Goal: Obtain resource: Obtain resource

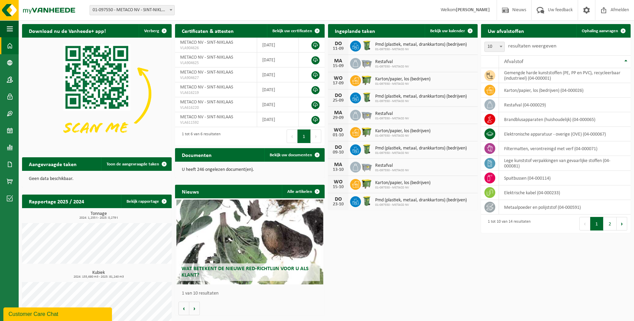
drag, startPoint x: 390, startPoint y: 277, endPoint x: 388, endPoint y: 274, distance: 3.7
click at [390, 277] on div "Download nu de Vanheede+ app! Verberg Certificaten & attesten Bekijk uw certifi…" at bounding box center [326, 175] width 612 height 309
click at [12, 130] on span at bounding box center [10, 130] width 6 height 17
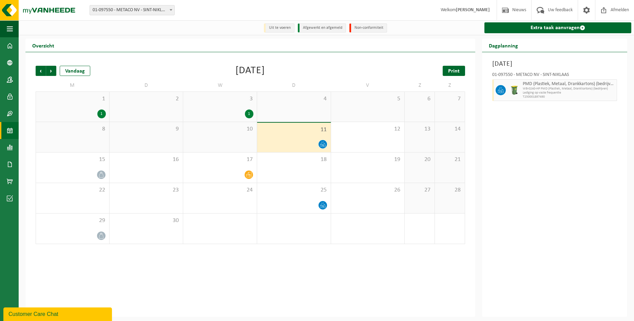
click at [461, 72] on link "Print" at bounding box center [453, 71] width 22 height 10
click at [45, 72] on span "Vorige" at bounding box center [41, 71] width 10 height 10
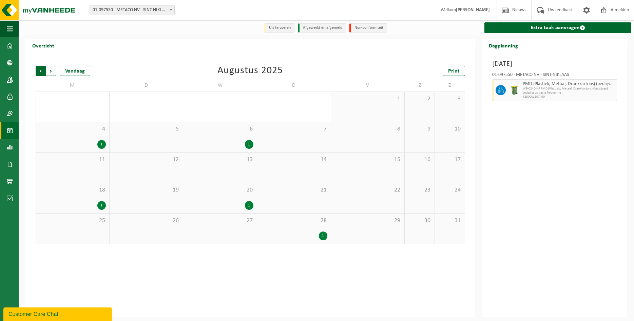
click at [49, 71] on span "Volgende" at bounding box center [51, 71] width 10 height 10
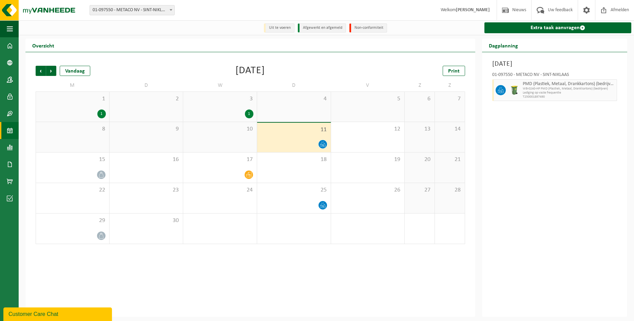
click at [49, 71] on span "Volgende" at bounding box center [51, 71] width 10 height 10
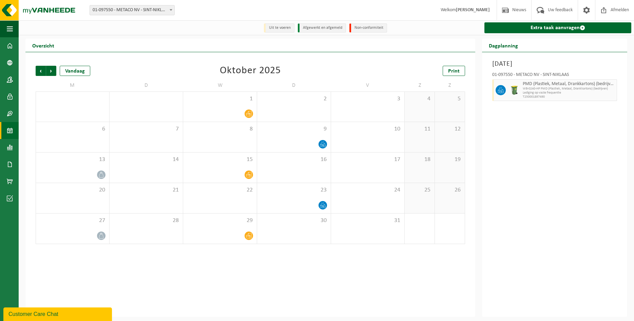
click at [49, 71] on span "Volgende" at bounding box center [51, 71] width 10 height 10
click at [38, 72] on span "Vorige" at bounding box center [41, 71] width 10 height 10
click at [52, 72] on span "Volgende" at bounding box center [51, 71] width 10 height 10
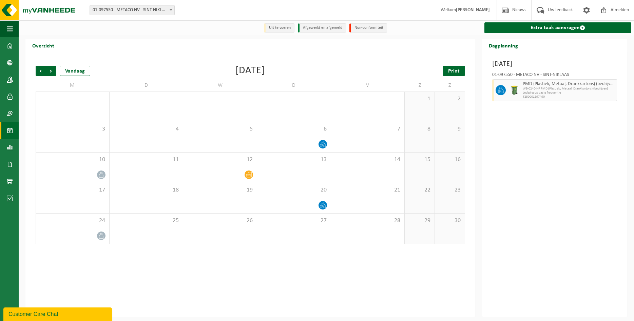
click at [458, 70] on span "Print" at bounding box center [454, 70] width 12 height 5
click at [41, 70] on span "Vorige" at bounding box center [41, 71] width 10 height 10
click at [455, 72] on span "Print" at bounding box center [454, 70] width 12 height 5
click at [39, 69] on span "Vorige" at bounding box center [41, 71] width 10 height 10
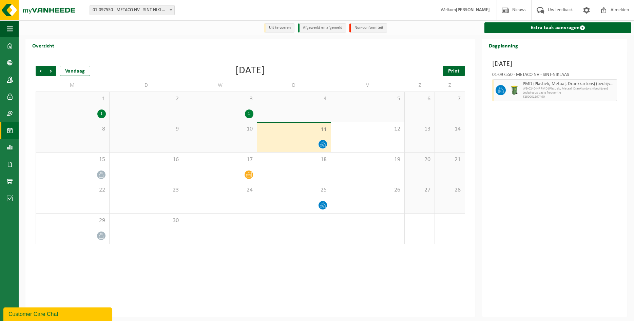
click at [451, 69] on span "Print" at bounding box center [454, 70] width 12 height 5
